Goal: Communication & Community: Share content

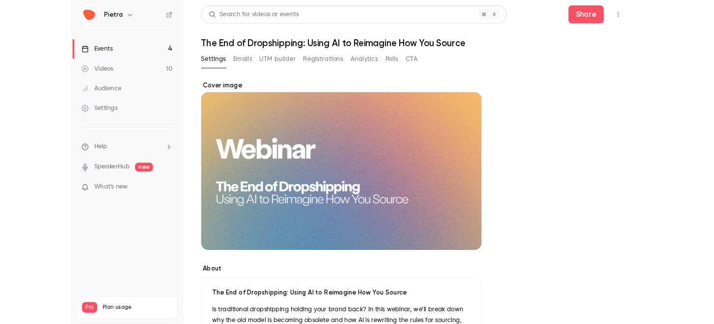
scroll to position [122, 0]
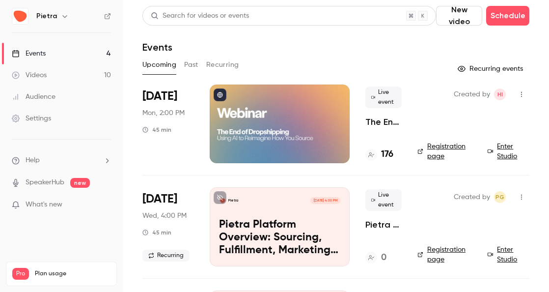
click at [408, 157] on link "Enter Studio" at bounding box center [509, 151] width 42 height 20
click at [408, 145] on link "Enter Studio" at bounding box center [509, 151] width 42 height 20
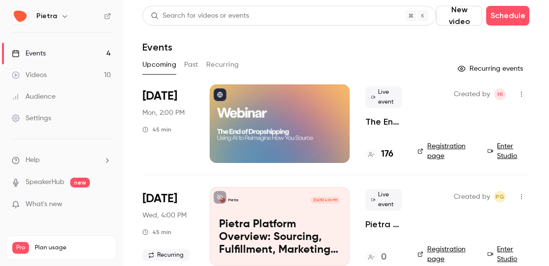
click at [408, 92] on icon "button" at bounding box center [521, 94] width 1 height 5
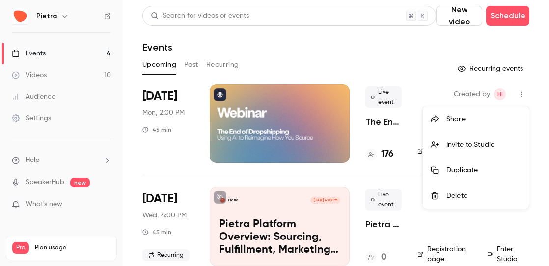
click at [408, 147] on div "Invite to Studio" at bounding box center [483, 145] width 75 height 10
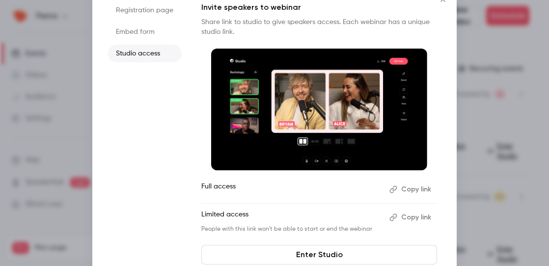
click at [408, 215] on button "Copy link" at bounding box center [411, 218] width 52 height 16
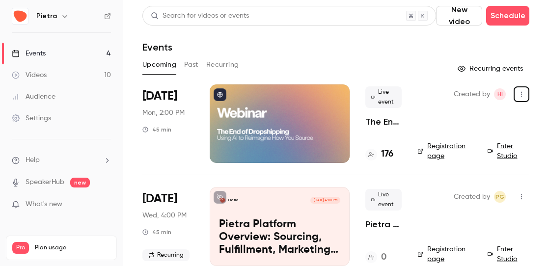
click at [408, 97] on icon "button" at bounding box center [521, 94] width 7 height 7
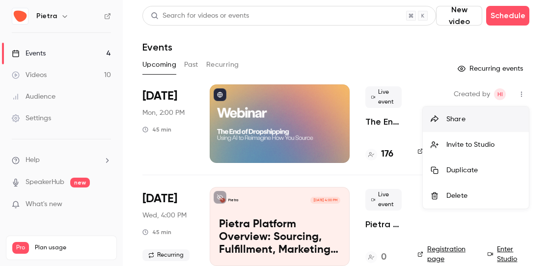
click at [408, 119] on div "Share" at bounding box center [483, 119] width 75 height 10
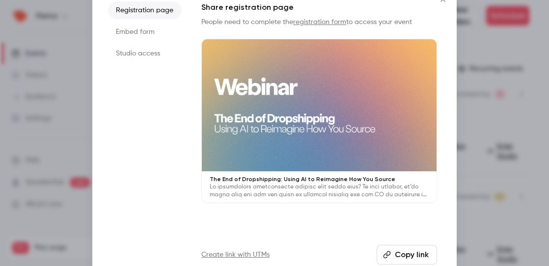
click at [402, 254] on button "Copy link" at bounding box center [407, 255] width 60 height 20
